Goal: Find specific page/section: Find specific page/section

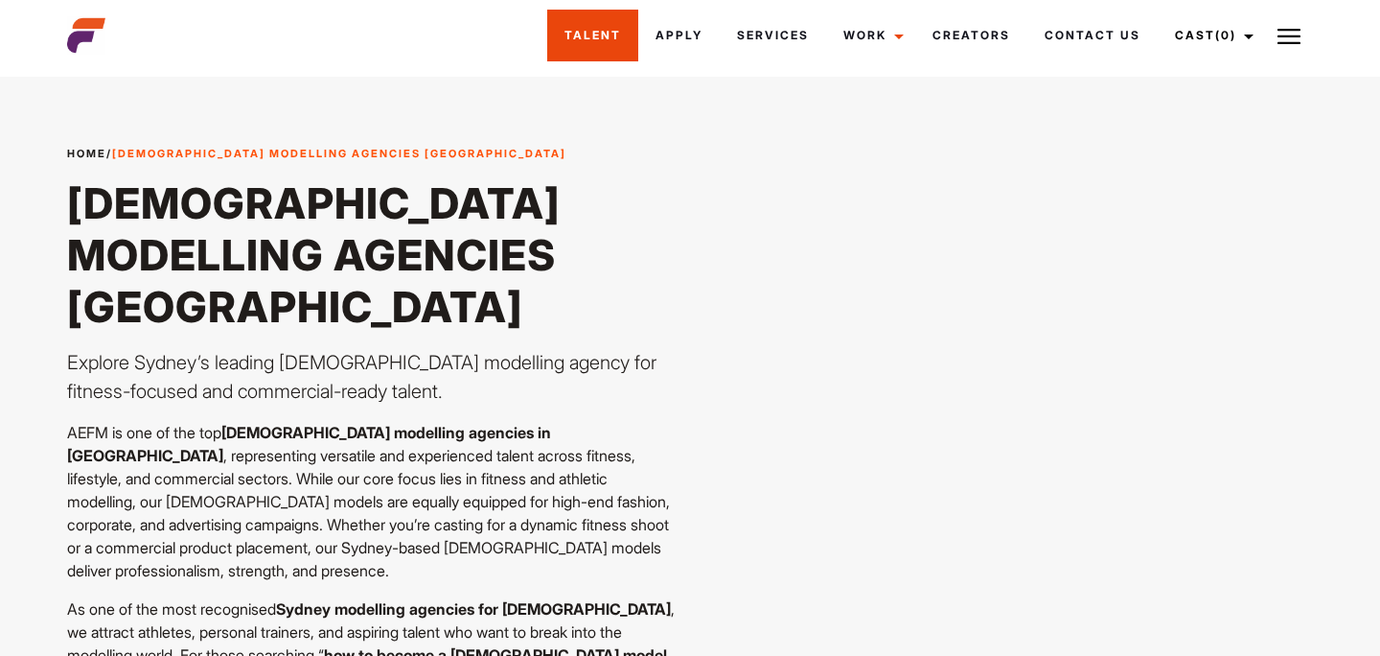
click at [583, 38] on link "Talent" at bounding box center [592, 36] width 91 height 52
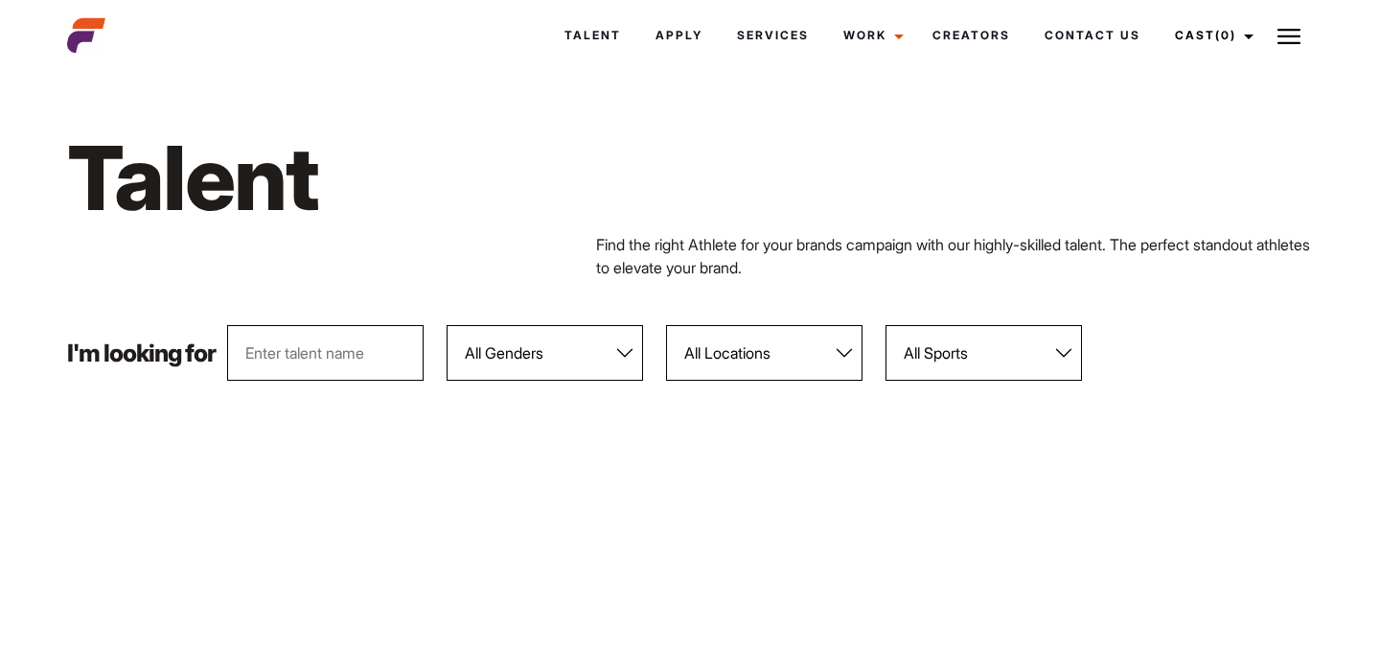
click at [625, 344] on select "All Genders Female Male" at bounding box center [545, 353] width 197 height 56
select select "103"
click at [448, 325] on select "All Genders Female Male" at bounding box center [545, 353] width 197 height 56
click at [499, 225] on h1 "Talent" at bounding box center [426, 178] width 718 height 110
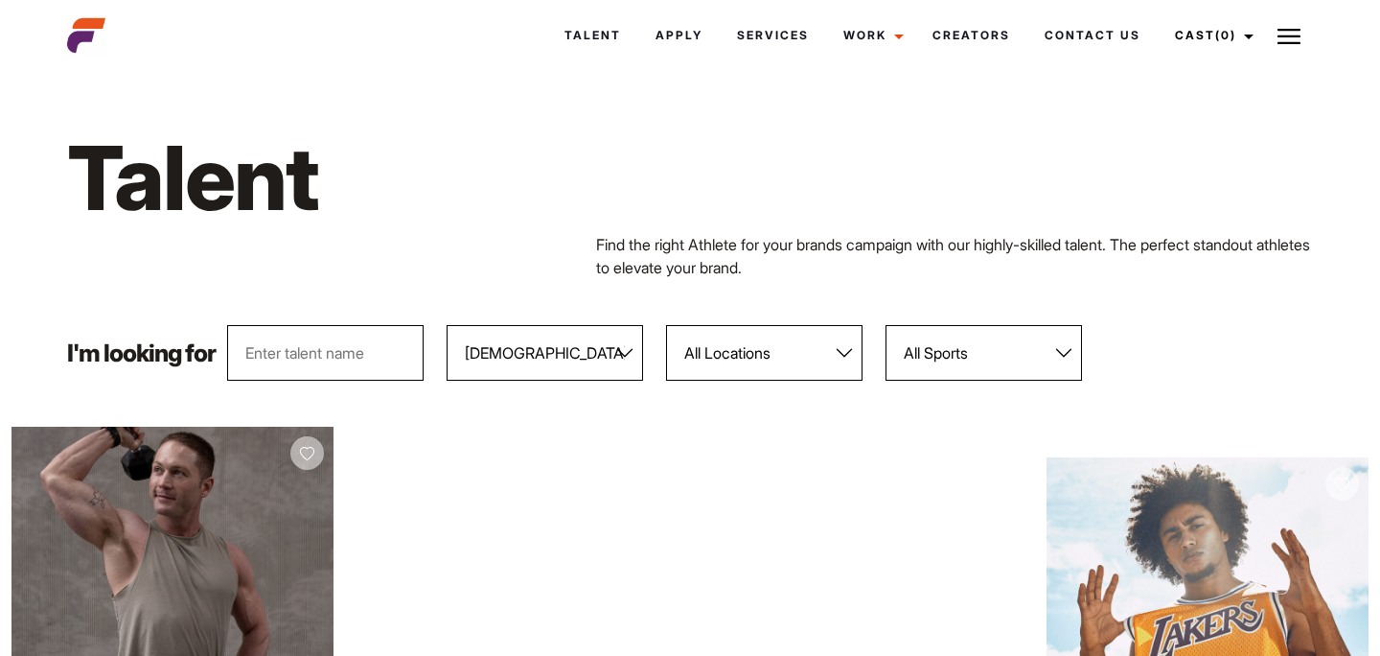
click at [767, 359] on select "All Locations Adelaide Brisbane Darwin Gold Coast Melbourne Perth Sunshine Coas…" at bounding box center [764, 353] width 197 height 56
select select "122"
click at [667, 325] on select "All Locations Adelaide Brisbane Darwin Gold Coast Melbourne Perth Sunshine Coas…" at bounding box center [764, 353] width 197 height 56
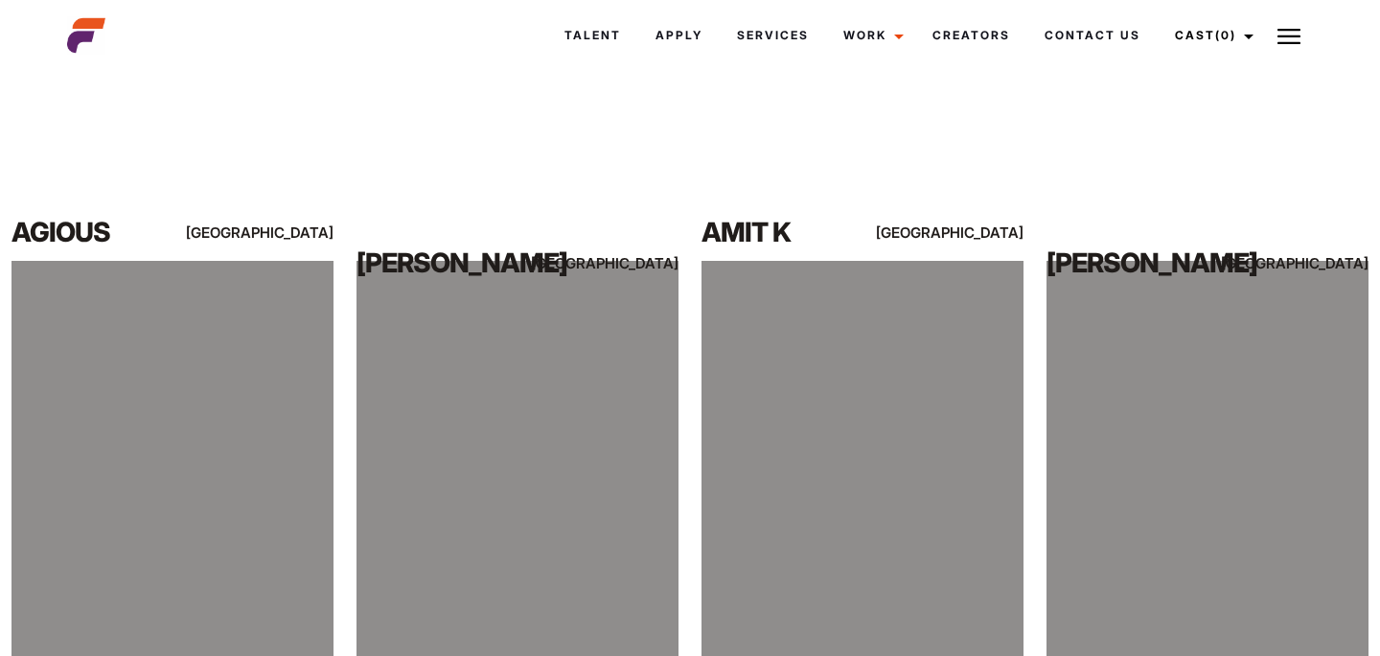
scroll to position [1444, 0]
